Goal: Check status: Check status

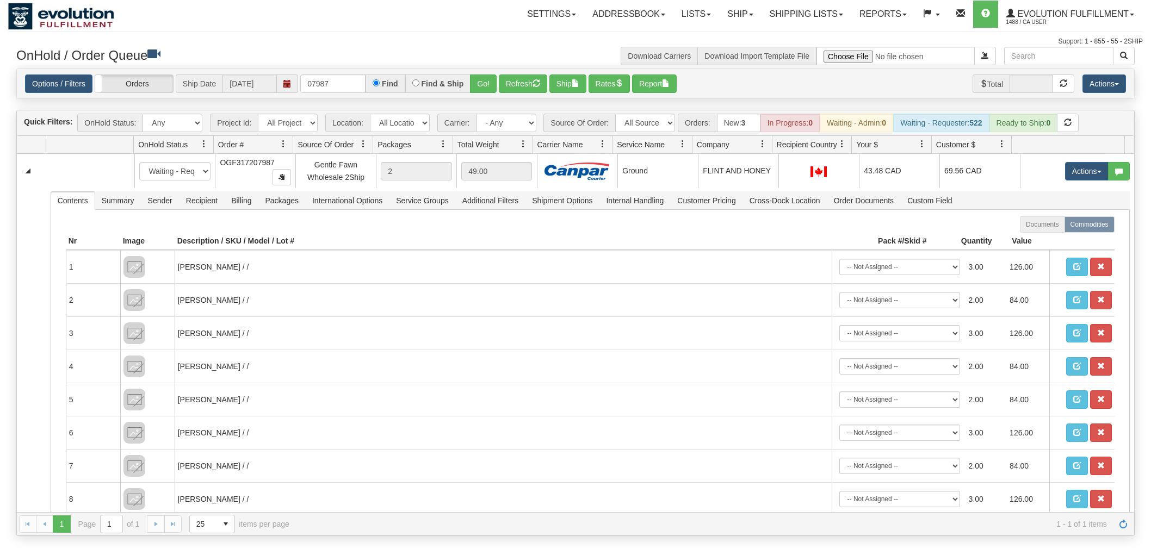
click at [344, 82] on input "07987" at bounding box center [332, 84] width 65 height 18
type input "88274"
click at [480, 82] on button "Go!" at bounding box center [483, 84] width 27 height 18
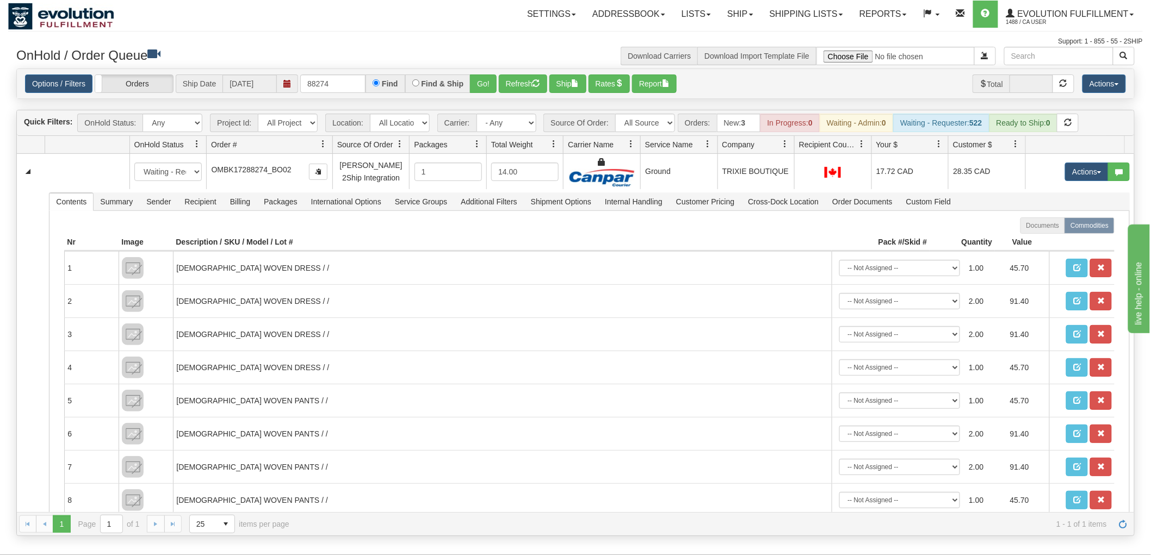
drag, startPoint x: 292, startPoint y: 140, endPoint x: 302, endPoint y: 138, distance: 10.0
click at [302, 138] on div "Id Location Request Id Reply Id OnHold Status Order # Source Of Order Packages …" at bounding box center [571, 144] width 1108 height 17
click at [1046, 12] on span "Evolution Fulfillment" at bounding box center [1072, 13] width 114 height 9
click at [1067, 60] on link "LOG OUT" at bounding box center [1087, 66] width 110 height 14
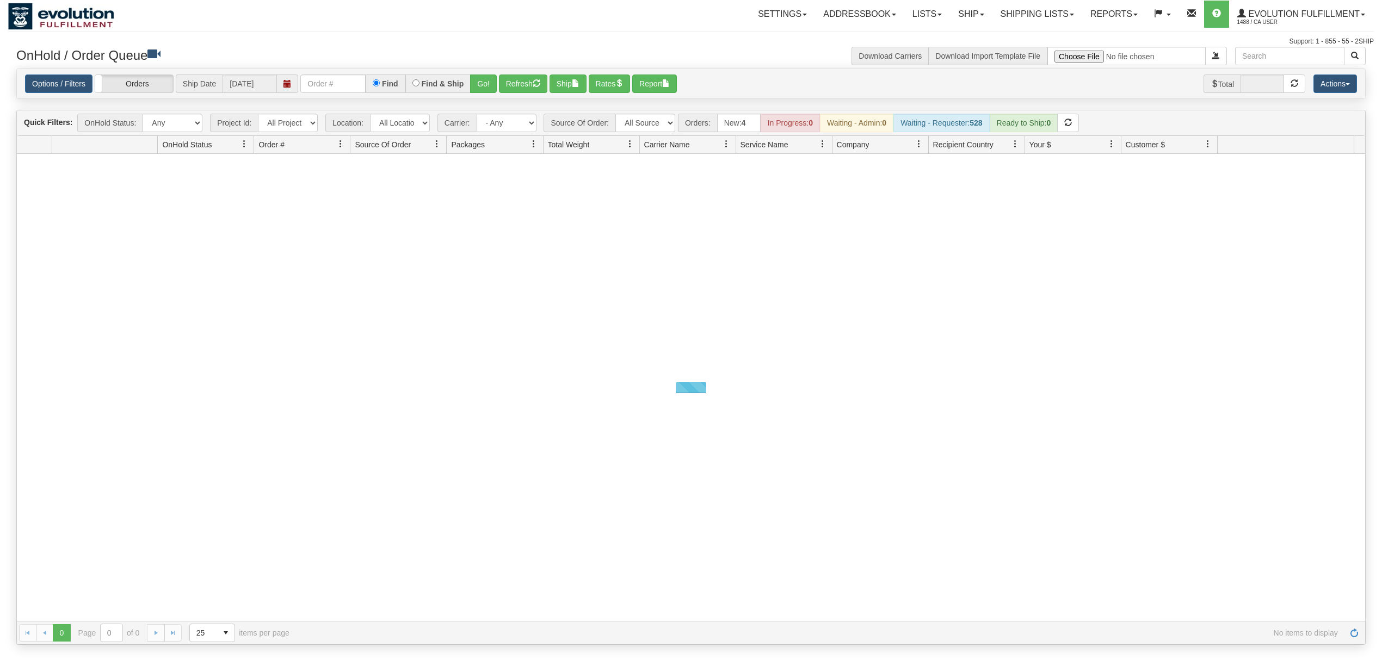
click at [329, 90] on input "text" at bounding box center [332, 84] width 65 height 18
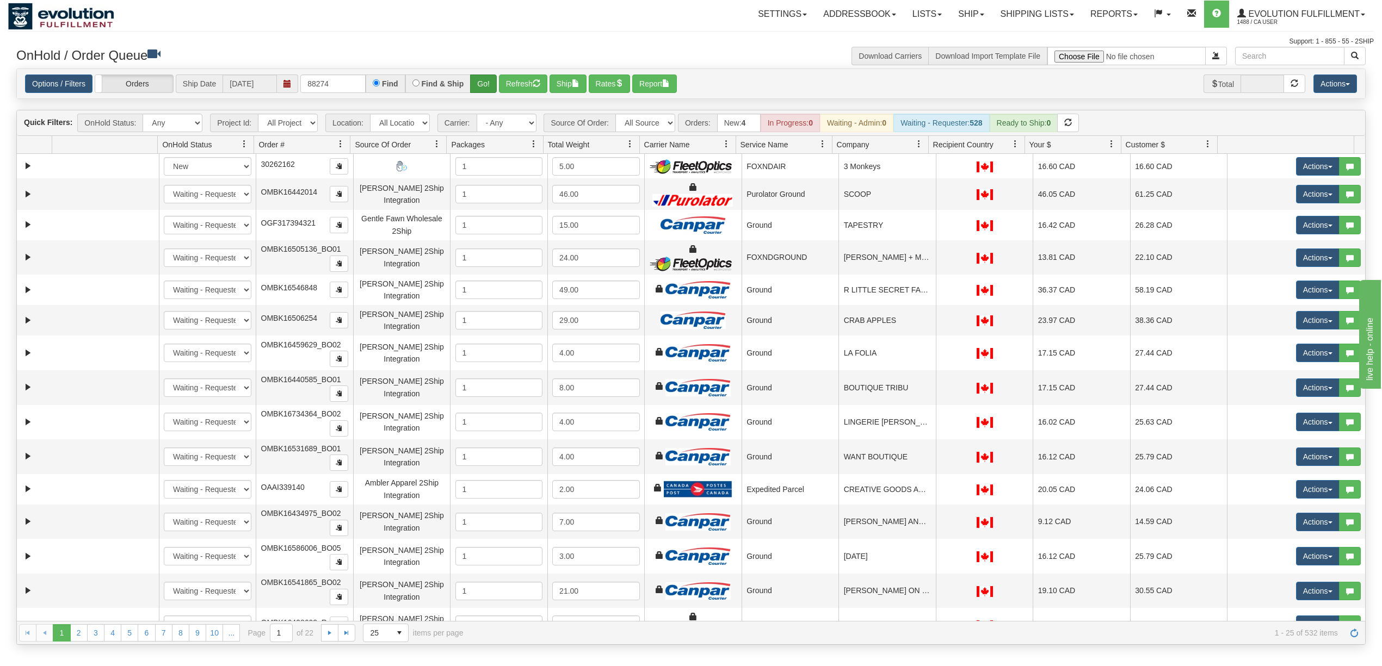
type input "88274"
click at [492, 76] on button "Go!" at bounding box center [483, 84] width 27 height 18
